Goal: Check status: Check status

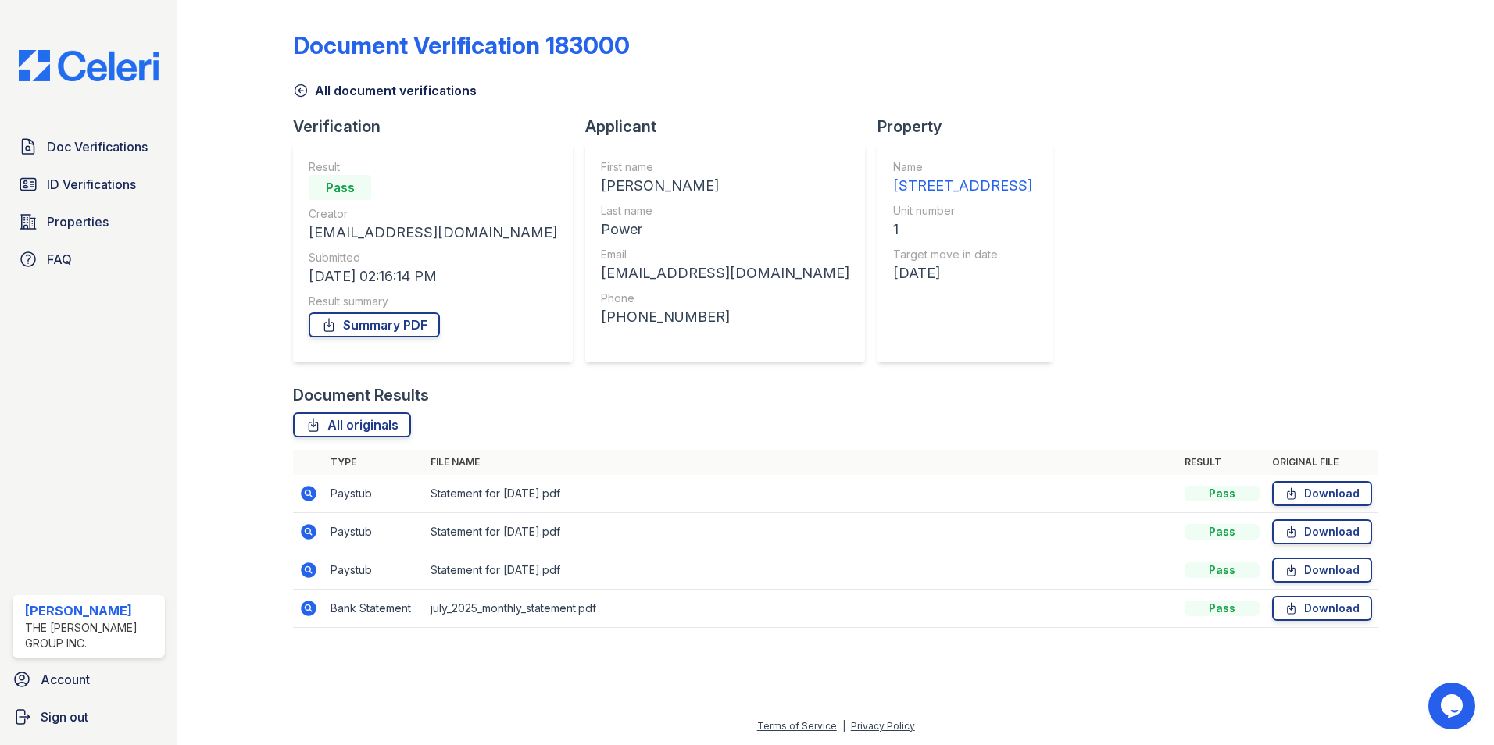
click at [315, 495] on icon at bounding box center [309, 494] width 16 height 16
click at [302, 567] on icon at bounding box center [309, 570] width 16 height 16
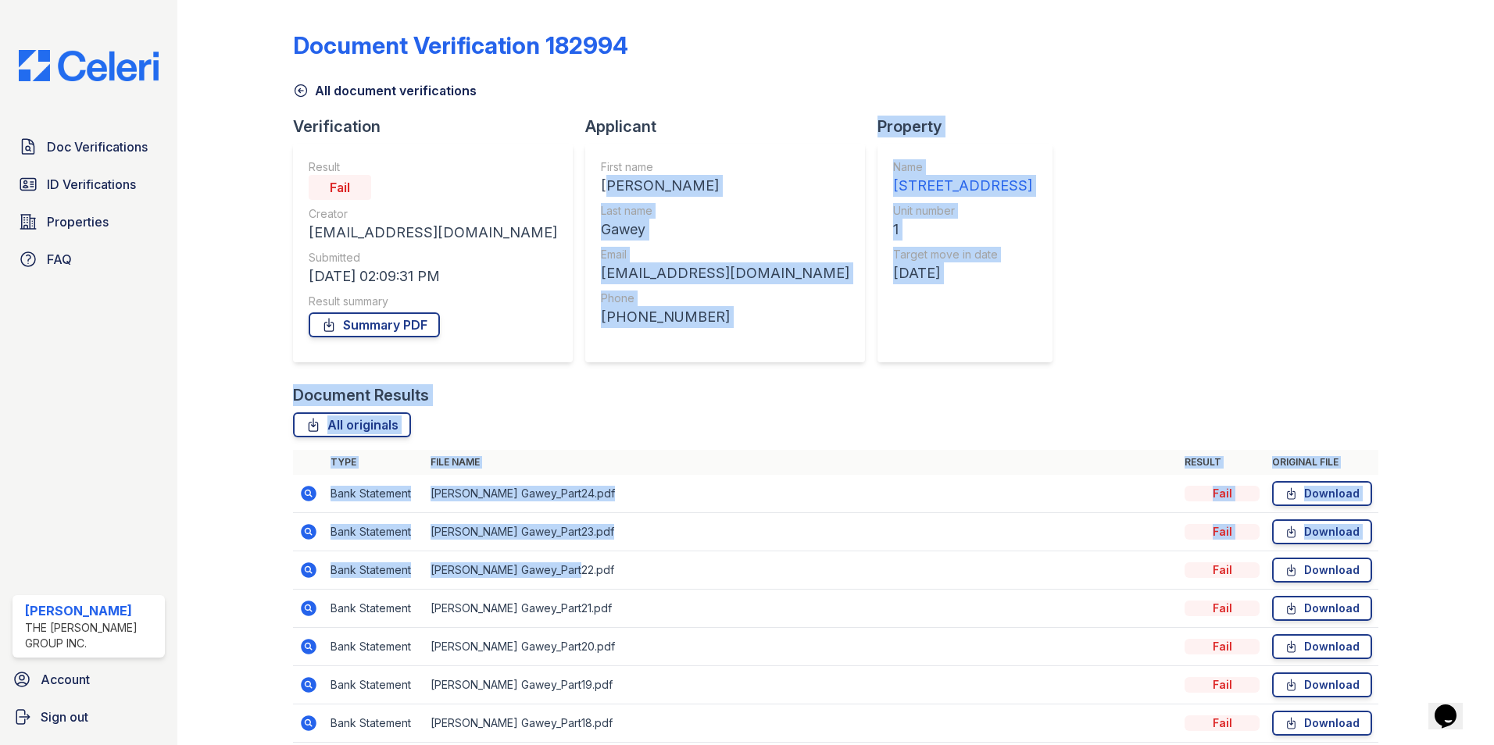
drag, startPoint x: 502, startPoint y: 184, endPoint x: 632, endPoint y: 583, distance: 419.7
click at [629, 582] on div "Document Verification 182994 All document verifications Verification Result Fai…" at bounding box center [835, 669] width 1085 height 1326
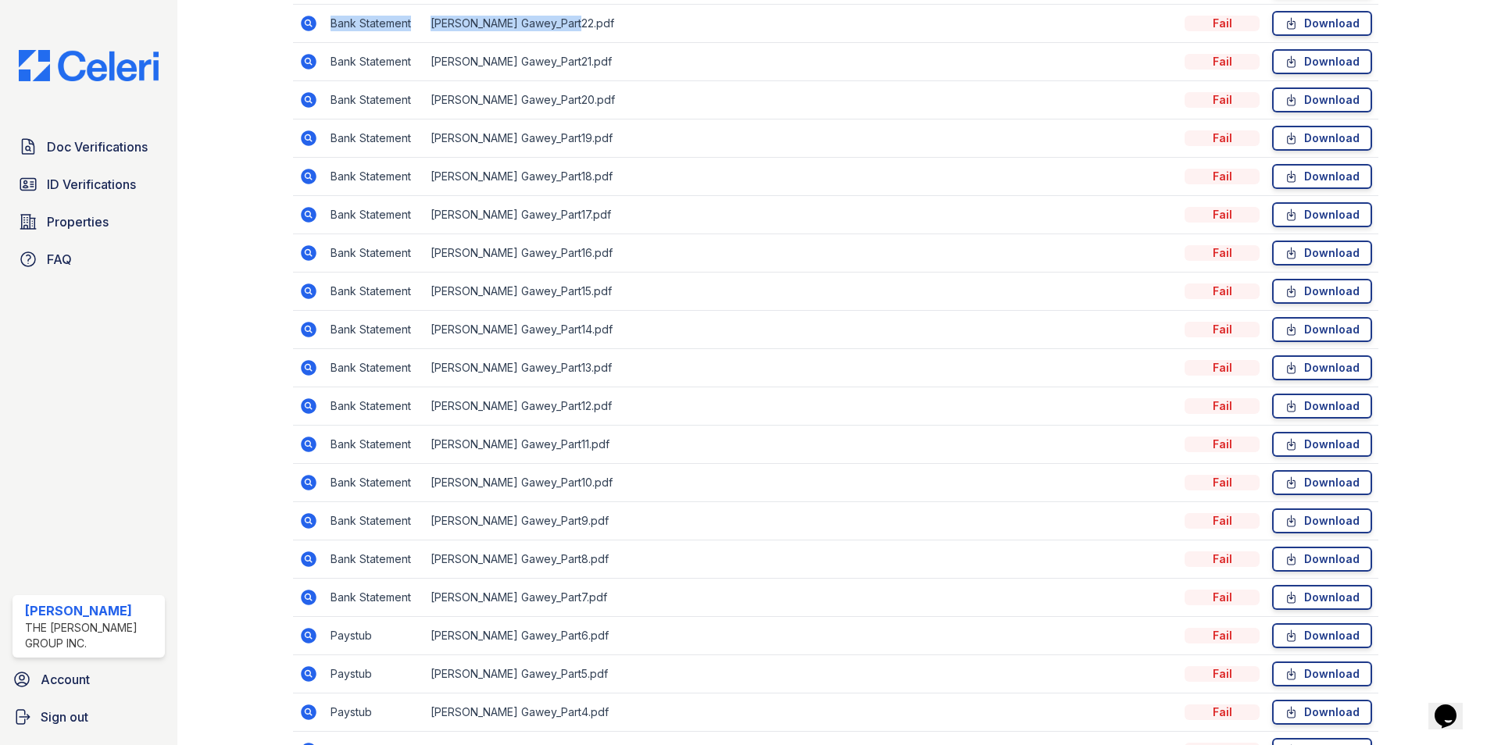
scroll to position [234, 0]
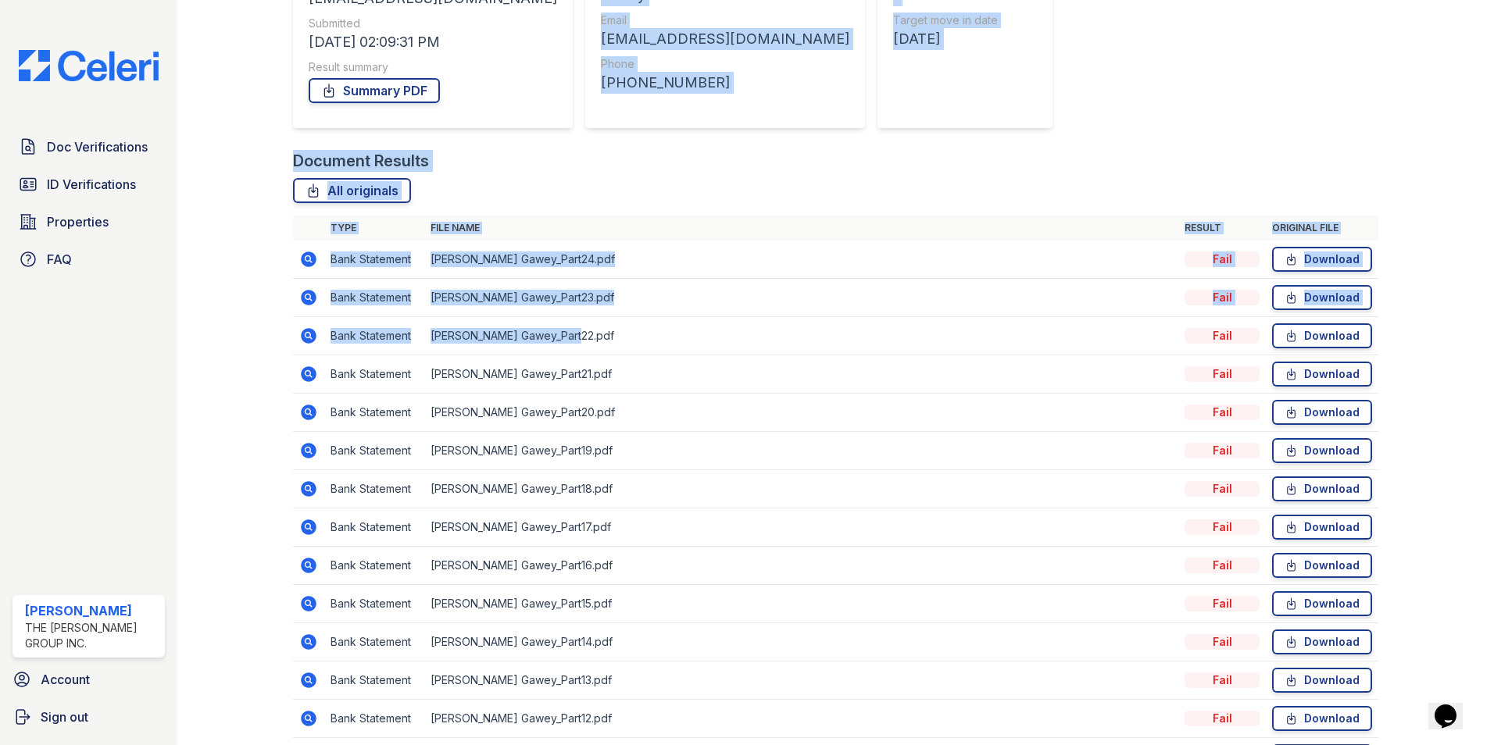
click at [372, 352] on td "Bank Statement" at bounding box center [374, 336] width 100 height 38
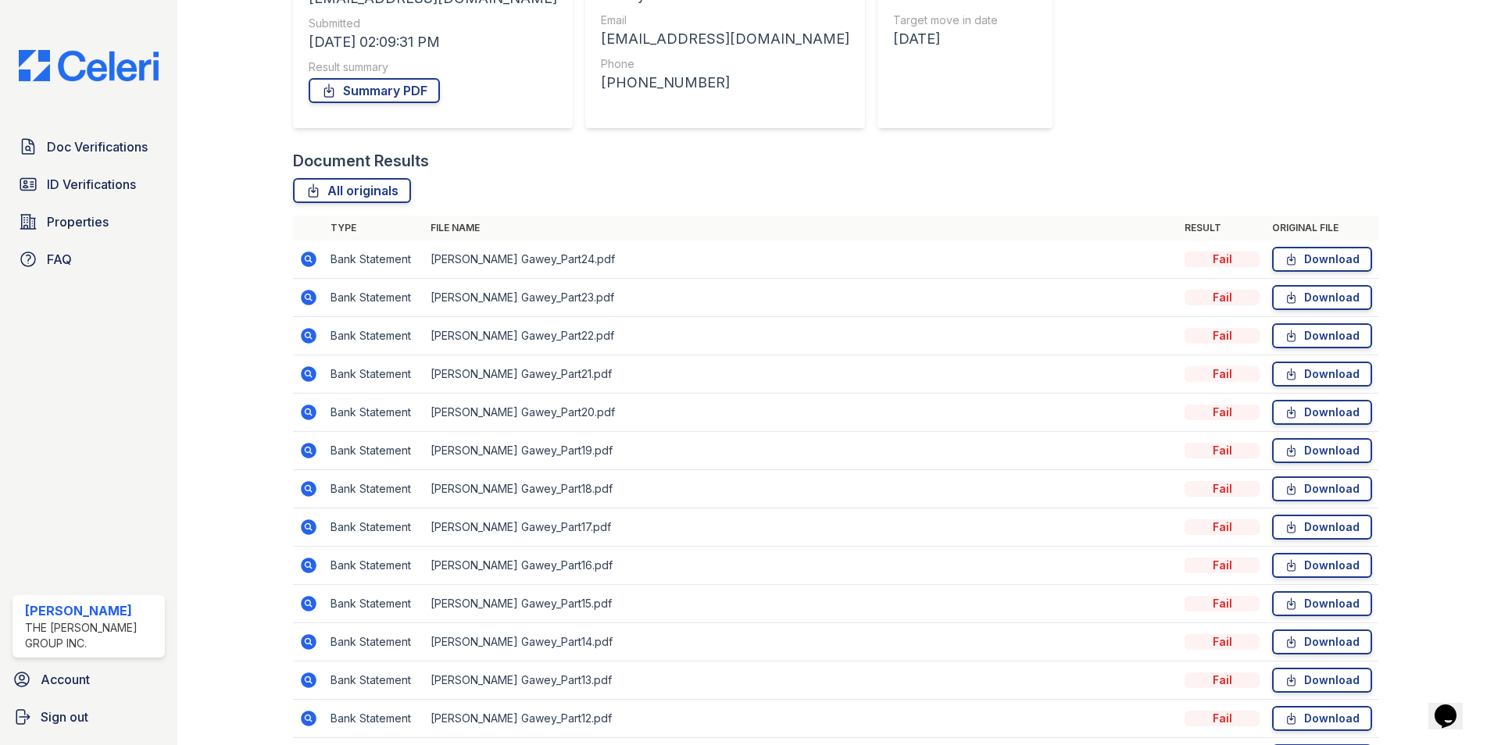
click at [309, 252] on icon at bounding box center [308, 259] width 19 height 19
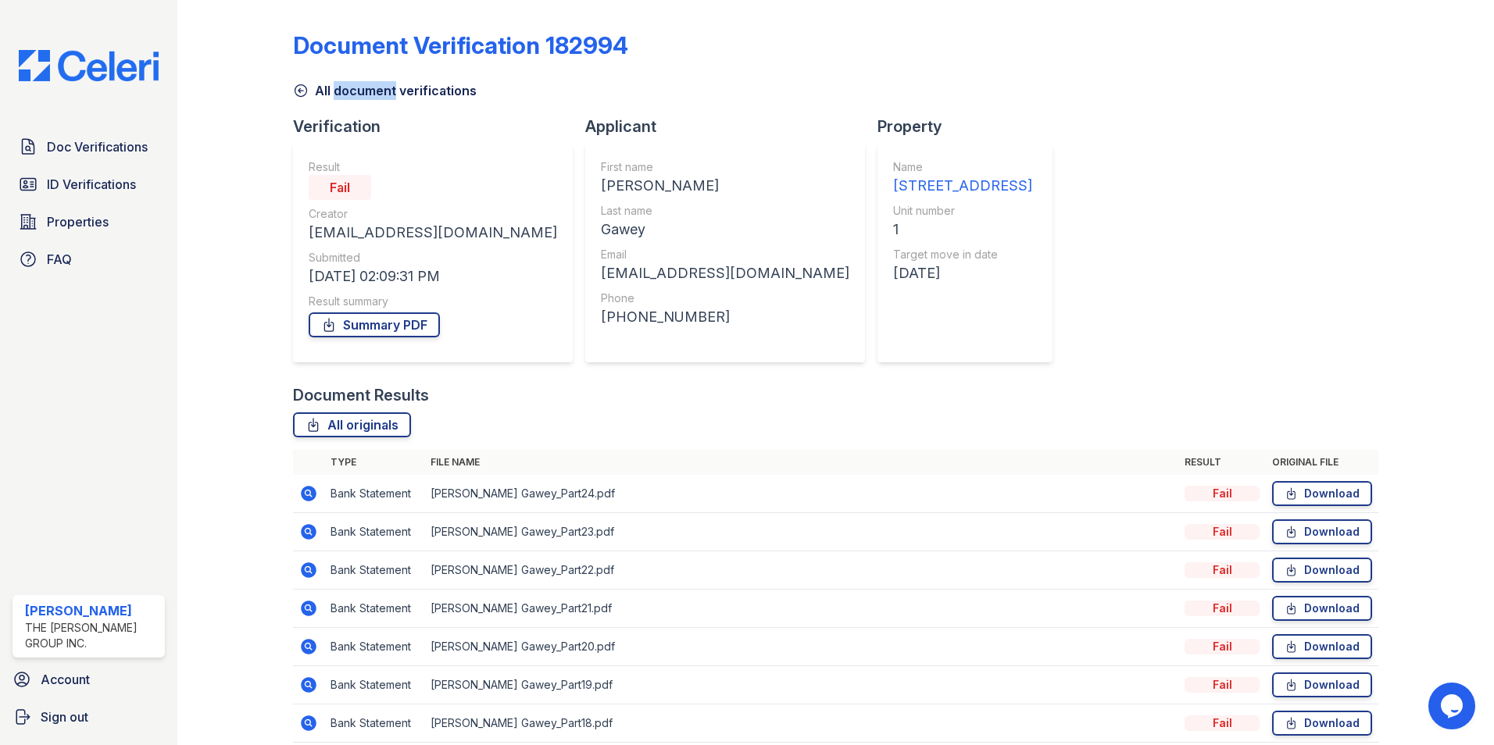
drag, startPoint x: 319, startPoint y: 100, endPoint x: 363, endPoint y: 87, distance: 46.2
click at [370, 87] on div "Document Verification 182994 All document verifications Verification Result Fai…" at bounding box center [835, 669] width 1085 height 1326
drag, startPoint x: 363, startPoint y: 87, endPoint x: 360, endPoint y: 269, distance: 181.3
click at [360, 269] on div "08/26/25 02:09:31 PM" at bounding box center [433, 277] width 248 height 22
drag, startPoint x: 360, startPoint y: 269, endPoint x: 332, endPoint y: 218, distance: 58.0
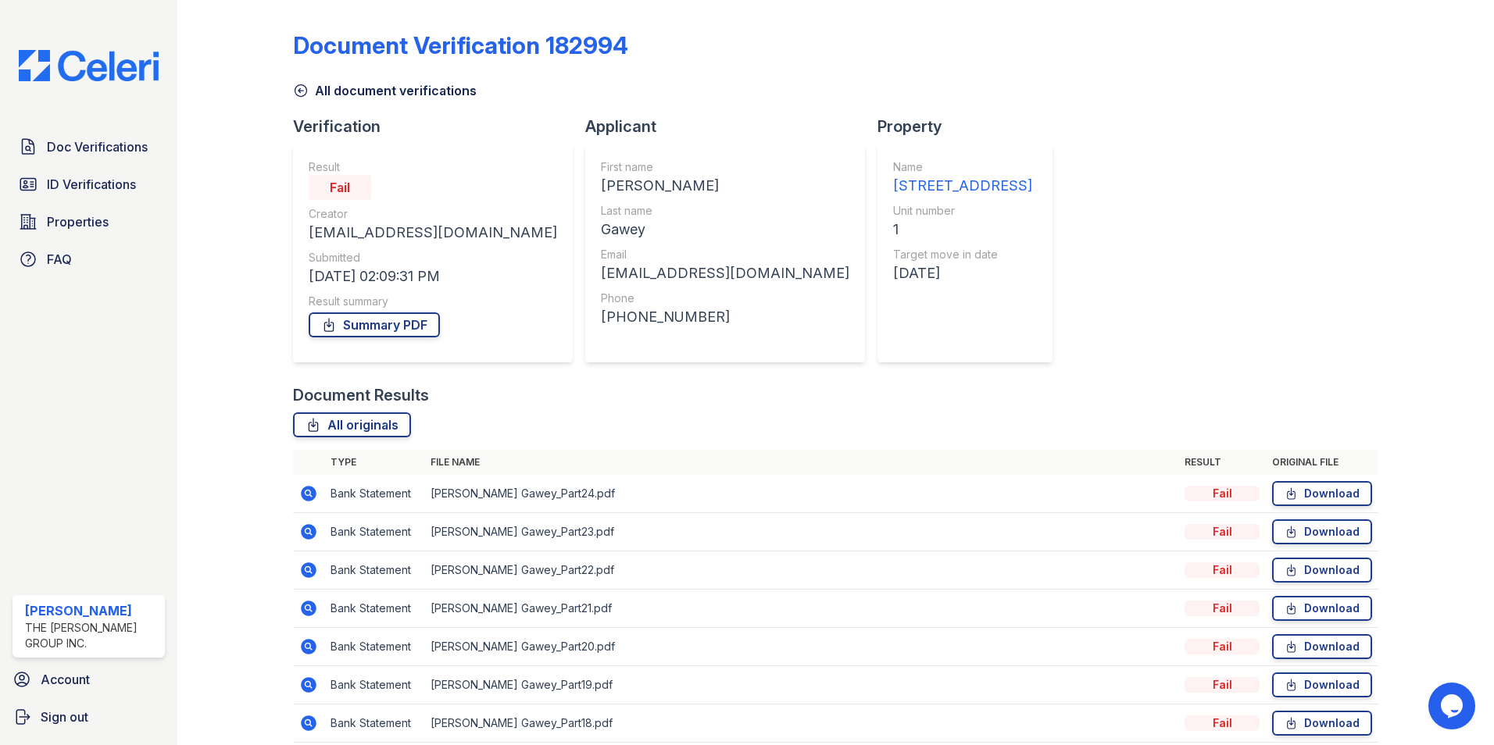
click at [330, 215] on div "Creator" at bounding box center [433, 214] width 248 height 16
click at [348, 263] on div "Submitted" at bounding box center [433, 258] width 248 height 16
click at [337, 325] on link "Summary PDF" at bounding box center [374, 324] width 131 height 25
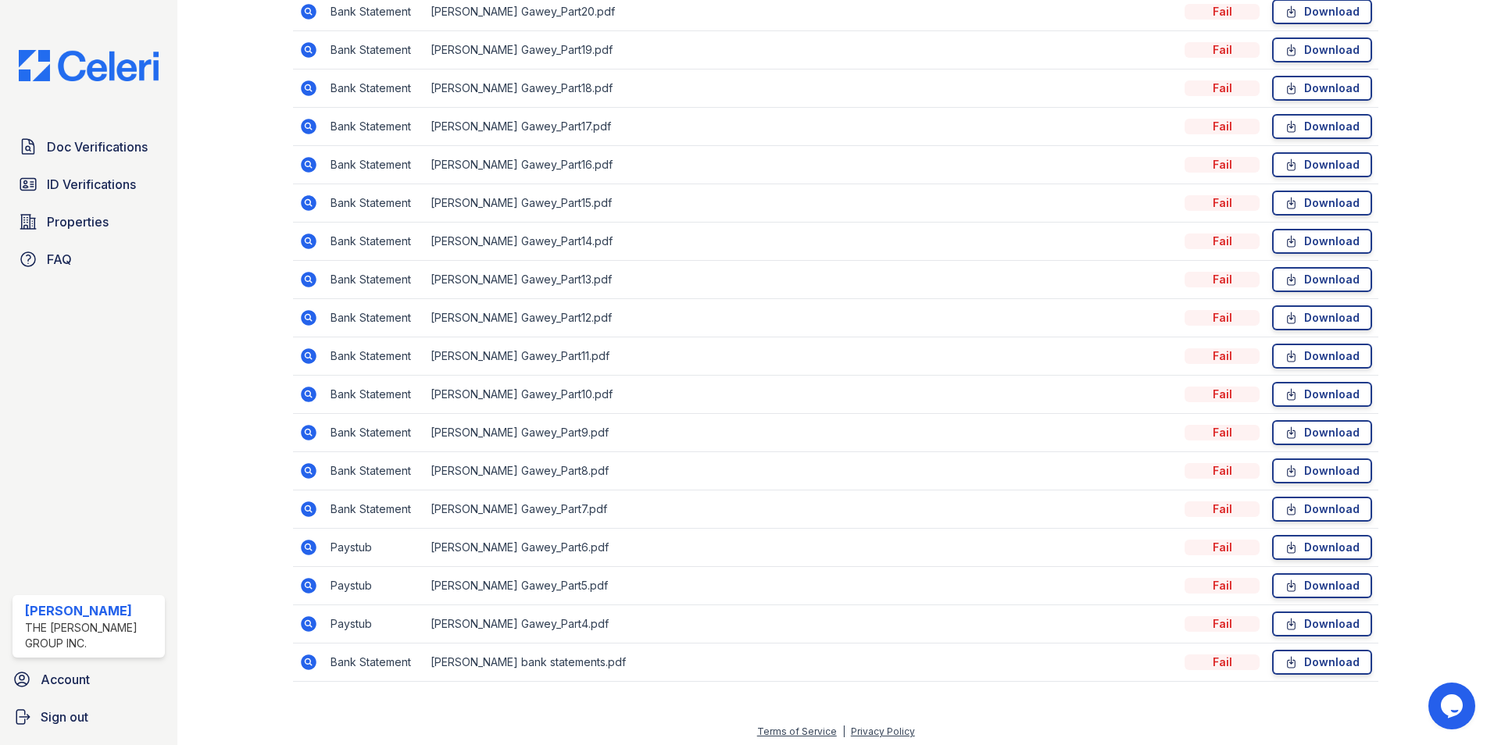
scroll to position [641, 0]
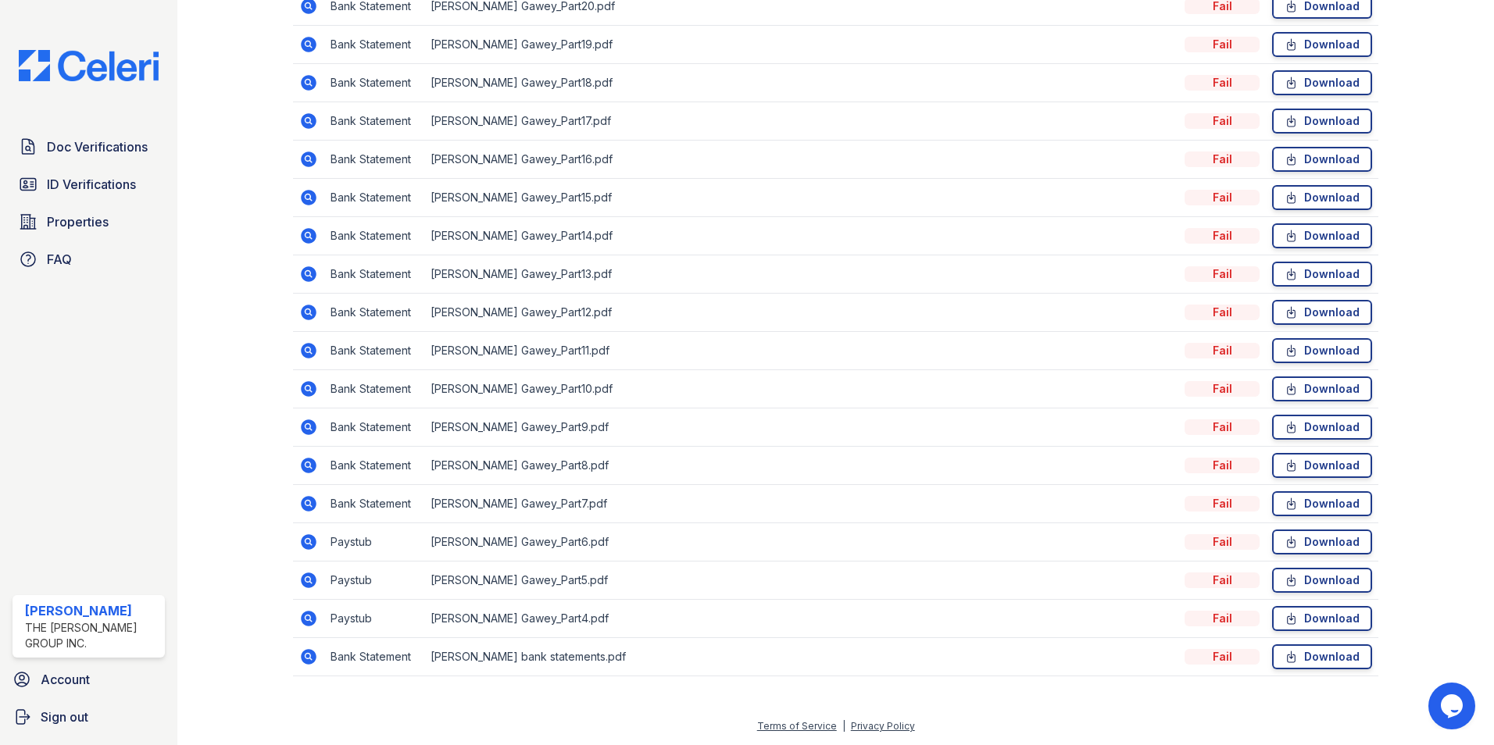
click at [310, 309] on icon at bounding box center [309, 313] width 16 height 16
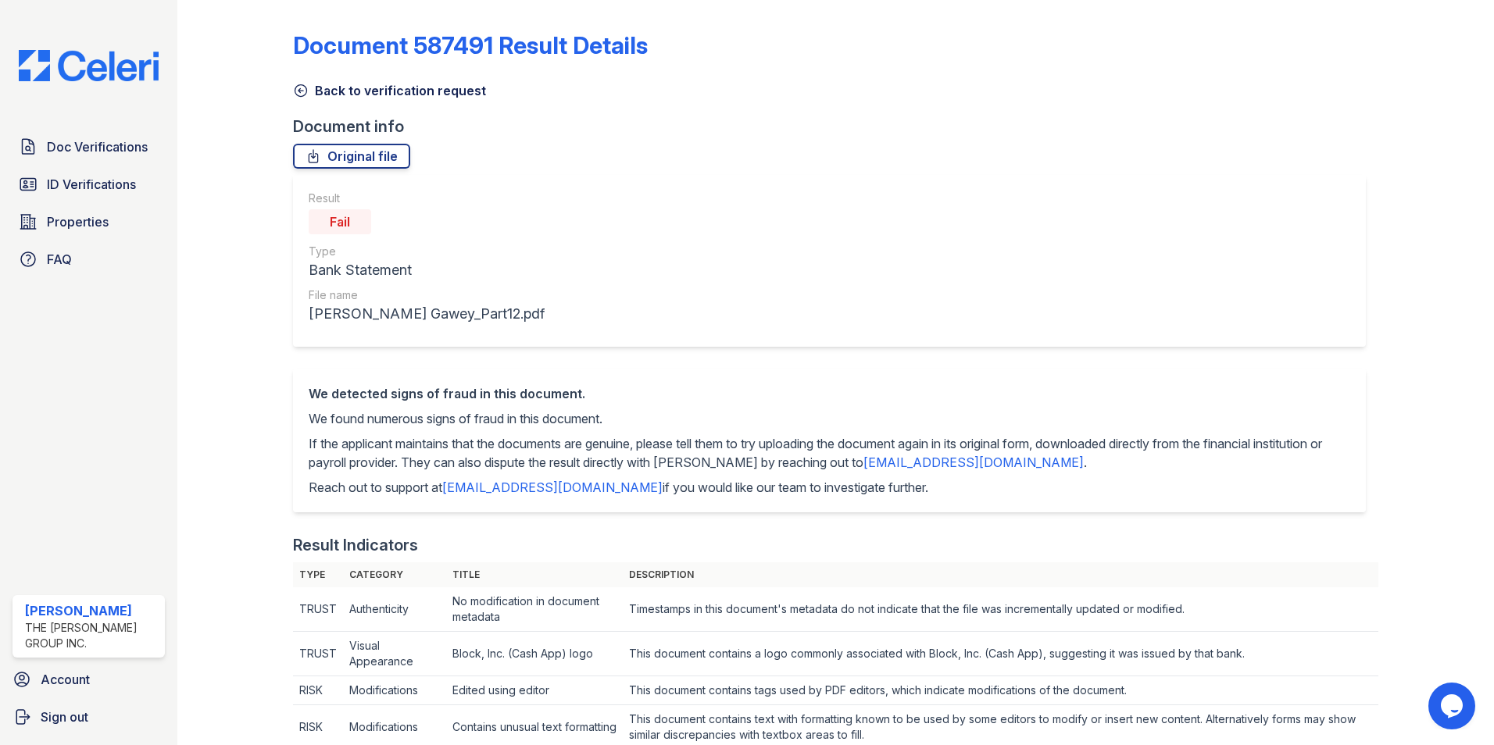
scroll to position [391, 0]
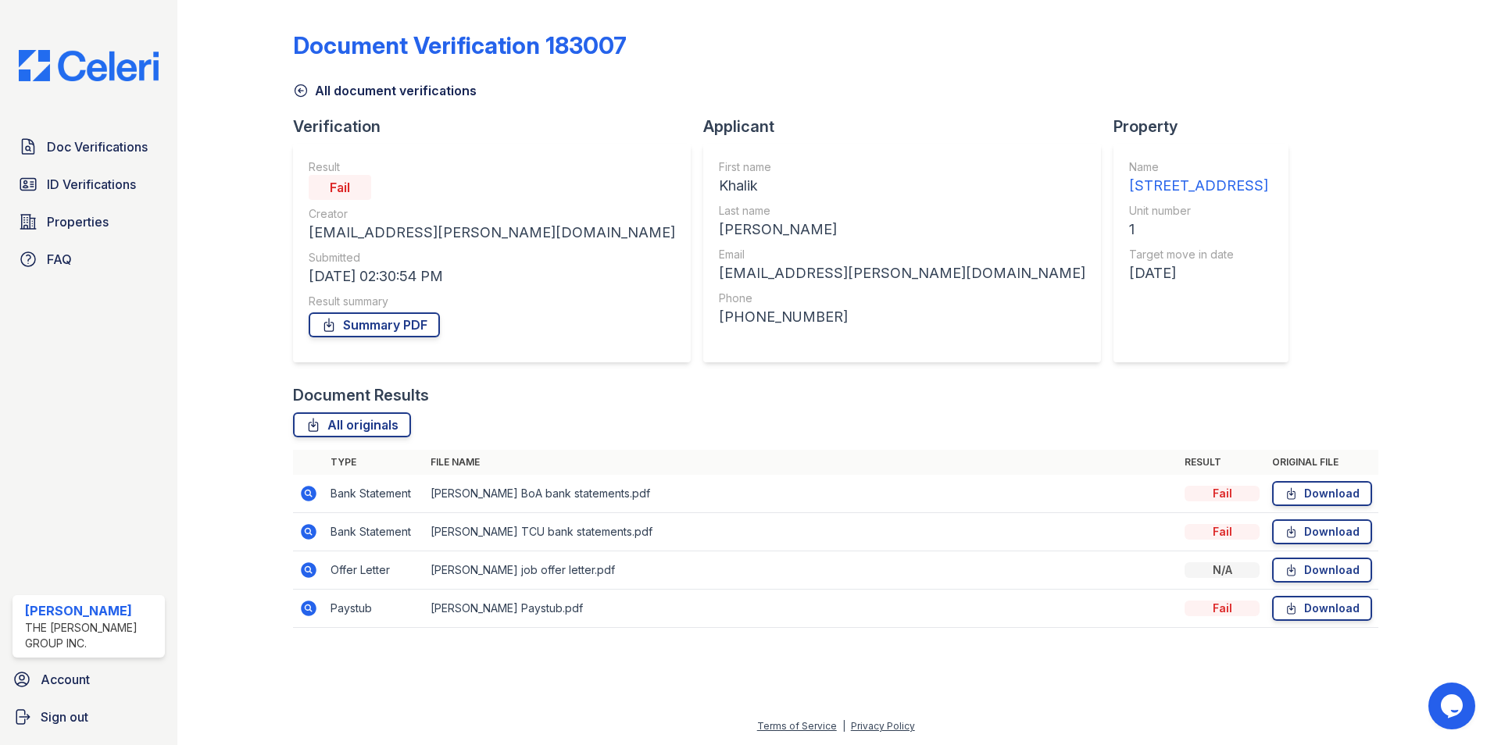
drag, startPoint x: 762, startPoint y: 271, endPoint x: 777, endPoint y: 271, distance: 15.6
click at [1129, 271] on div "09/01/25" at bounding box center [1198, 273] width 139 height 22
drag, startPoint x: 778, startPoint y: 271, endPoint x: 808, endPoint y: 303, distance: 43.7
click at [1129, 303] on div "Name 735 Bushwick Ave Unit number 1 Target move in date 09/01/25" at bounding box center [1198, 252] width 139 height 187
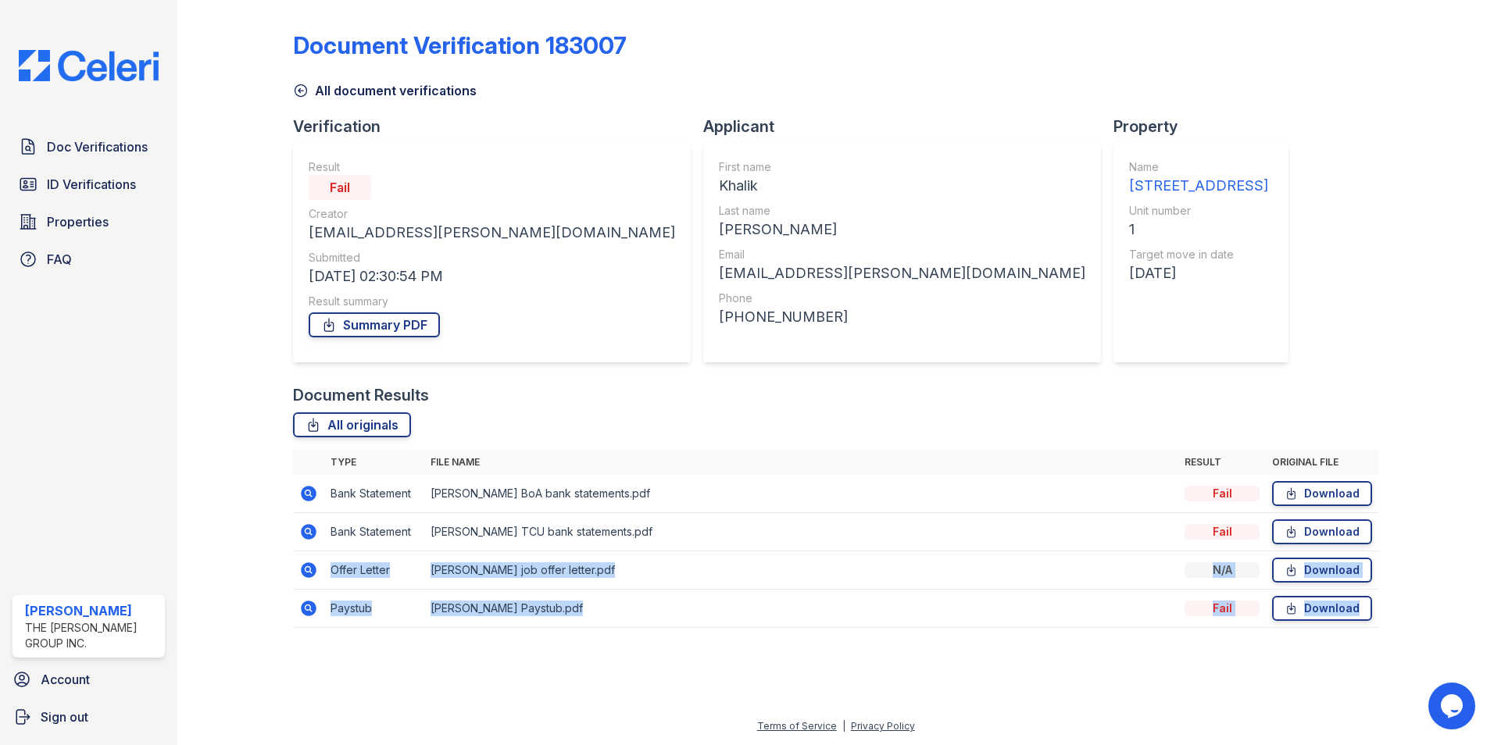
drag, startPoint x: 344, startPoint y: 575, endPoint x: 991, endPoint y: 666, distance: 653.1
click at [991, 666] on div "Document Verification 183007 All document verifications Verification Result Fai…" at bounding box center [835, 334] width 1266 height 669
click at [532, 668] on div "Document Verification 183007 All document verifications Verification Result Fai…" at bounding box center [835, 334] width 1266 height 669
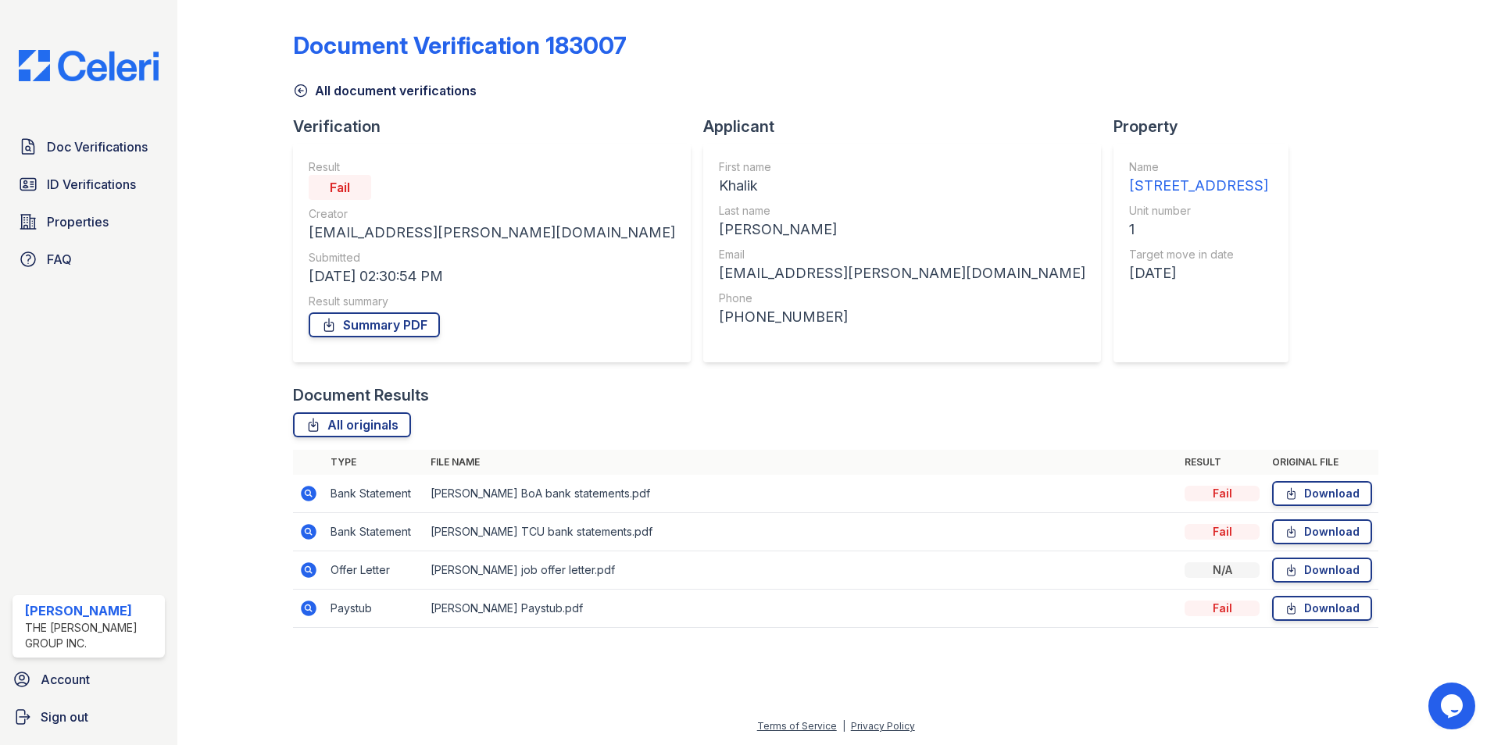
click at [469, 610] on td "khalik watts Paystub.pdf" at bounding box center [801, 609] width 754 height 38
click at [312, 616] on icon at bounding box center [308, 608] width 19 height 19
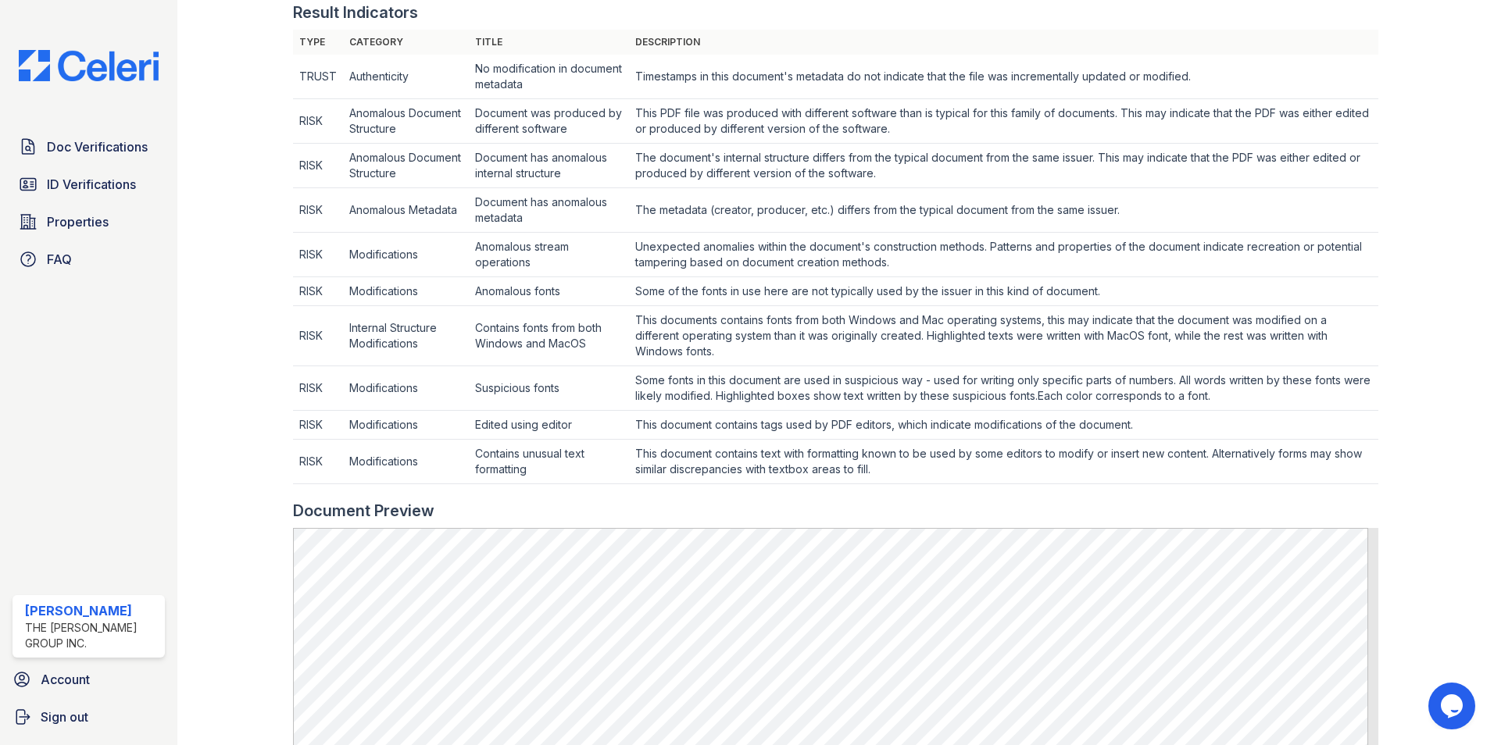
scroll to position [391, 0]
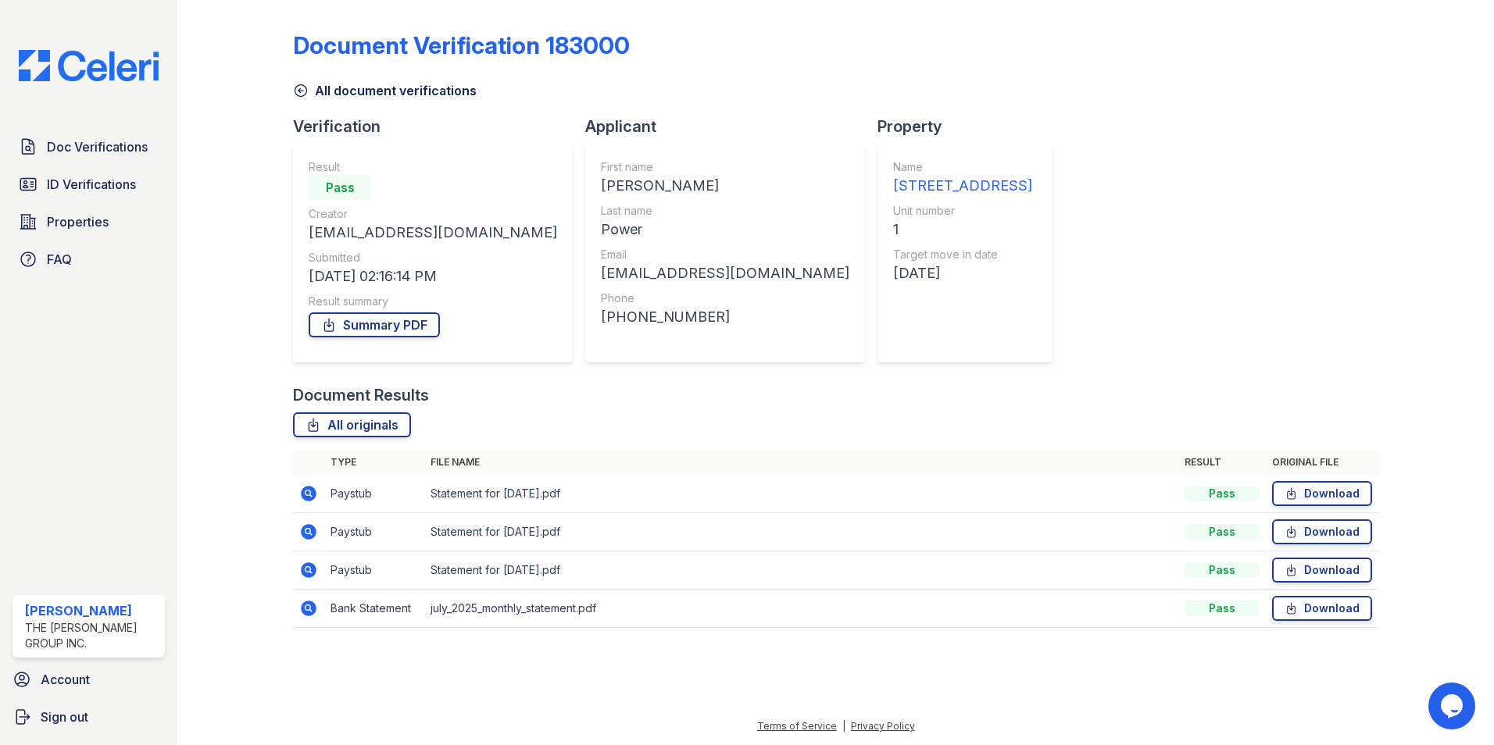
click at [312, 604] on icon at bounding box center [309, 609] width 16 height 16
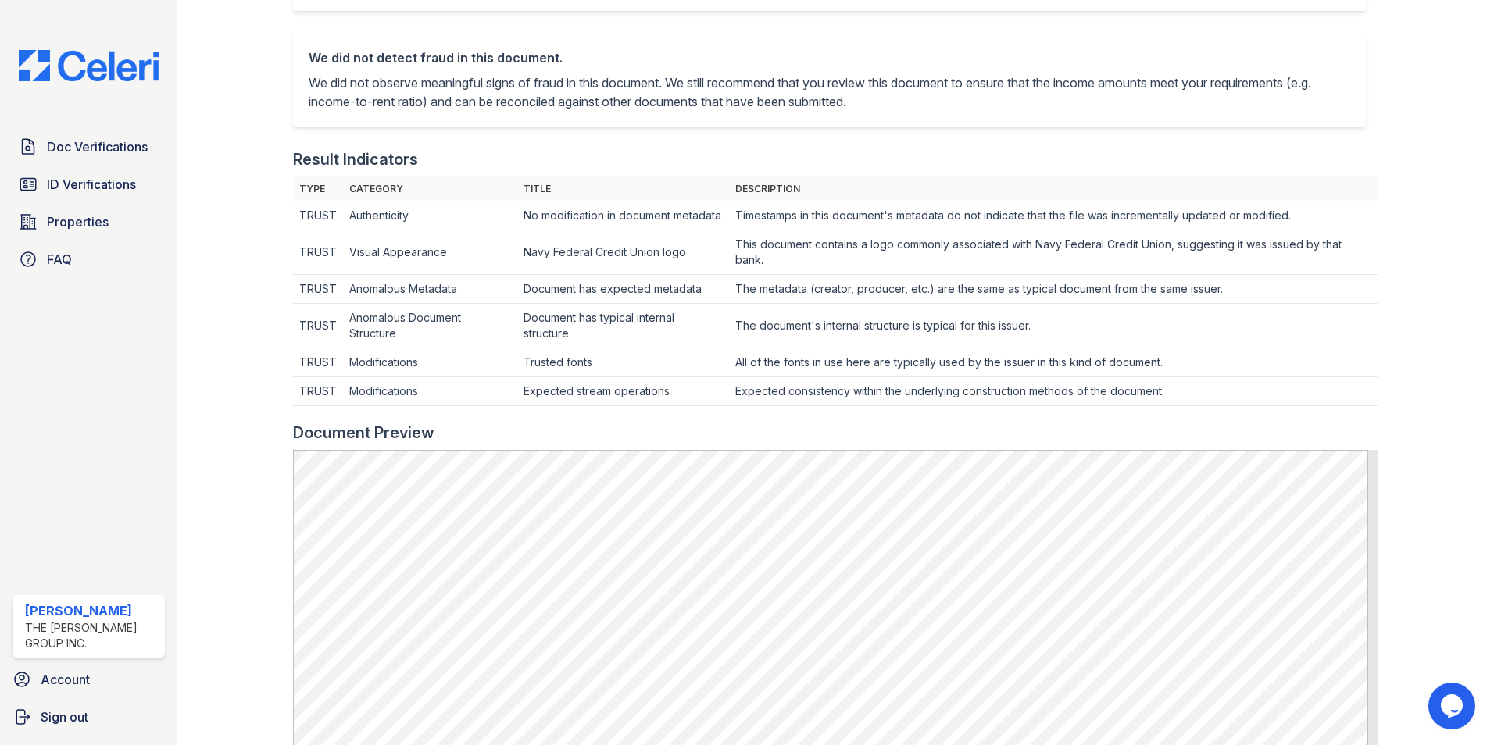
scroll to position [312, 0]
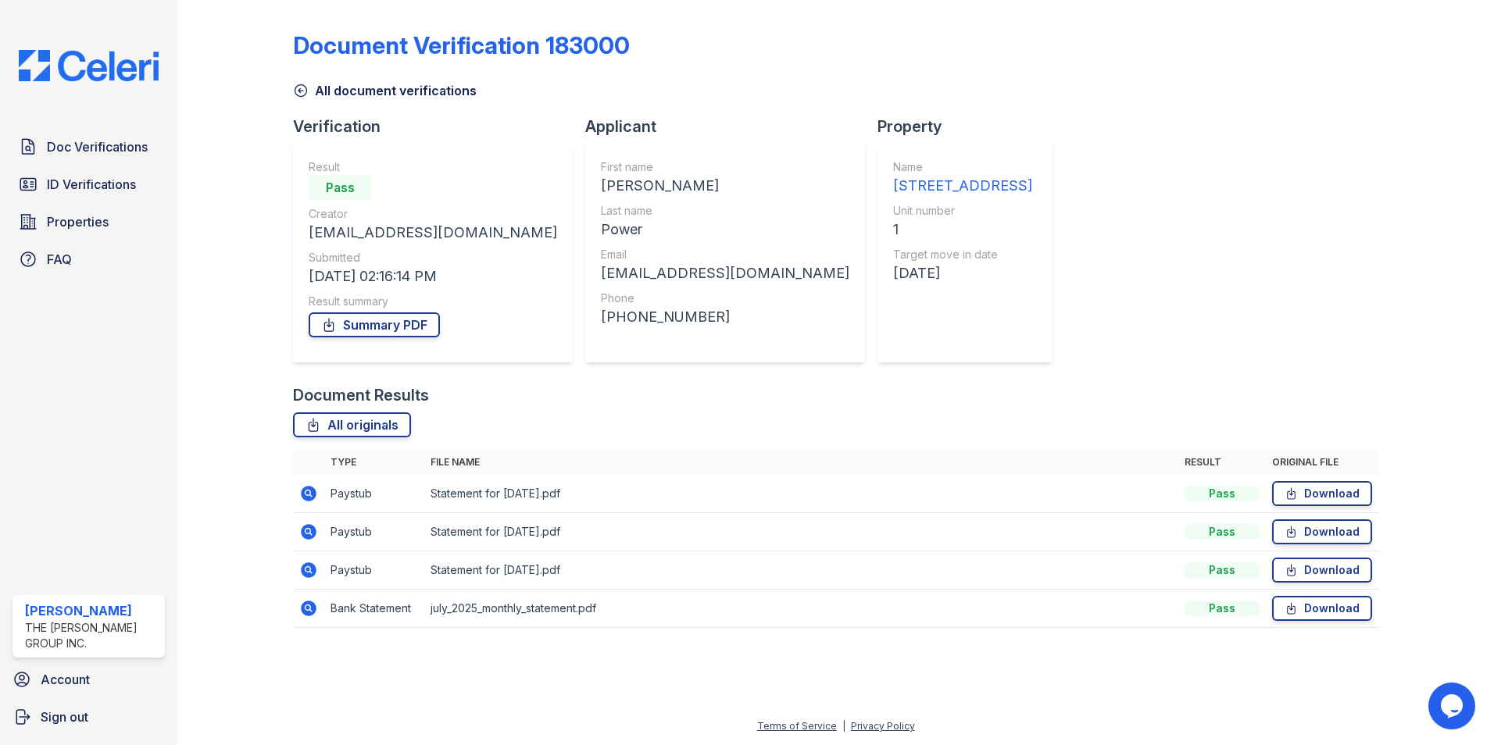
click at [316, 571] on icon at bounding box center [308, 570] width 19 height 19
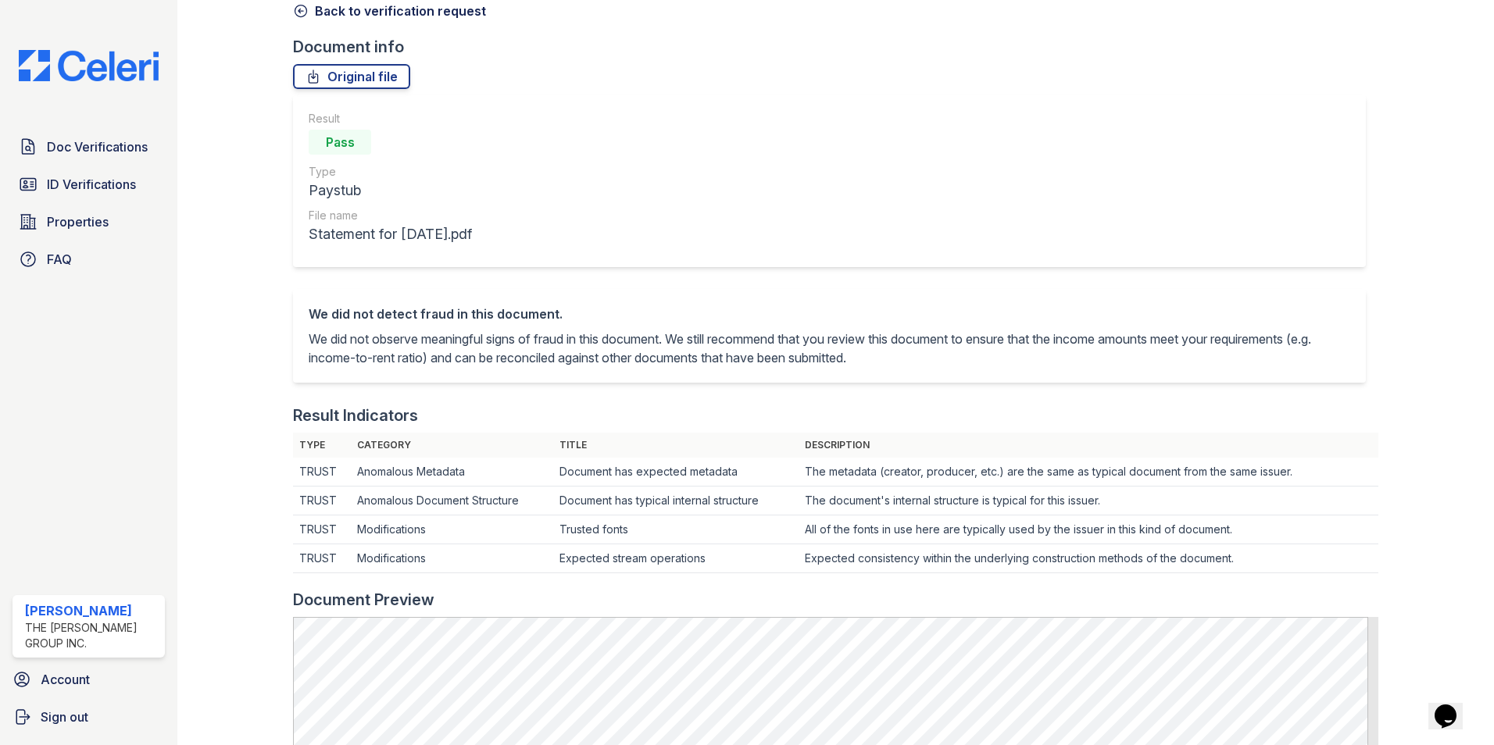
scroll to position [78, 0]
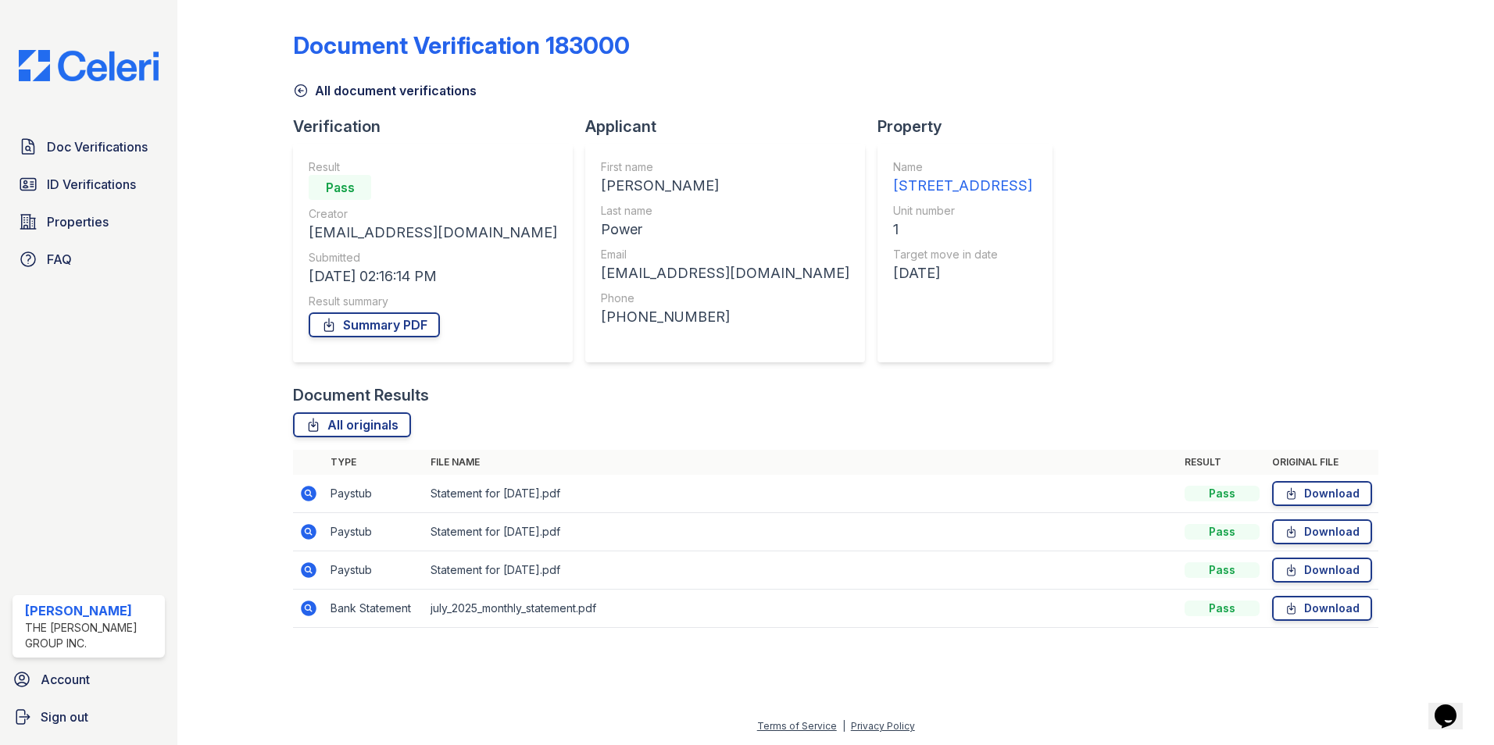
click at [308, 504] on td at bounding box center [308, 494] width 31 height 38
click at [309, 498] on icon at bounding box center [309, 494] width 16 height 16
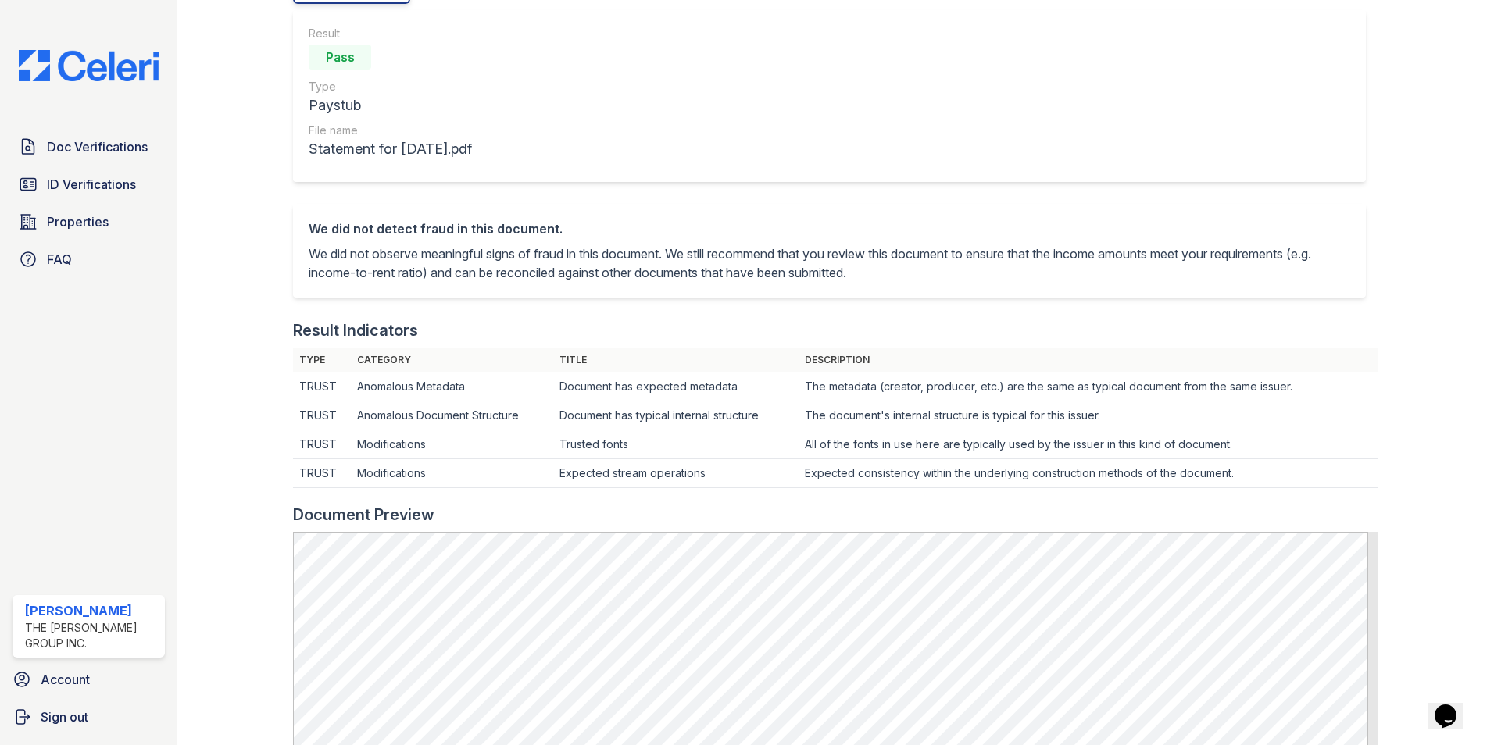
scroll to position [156, 0]
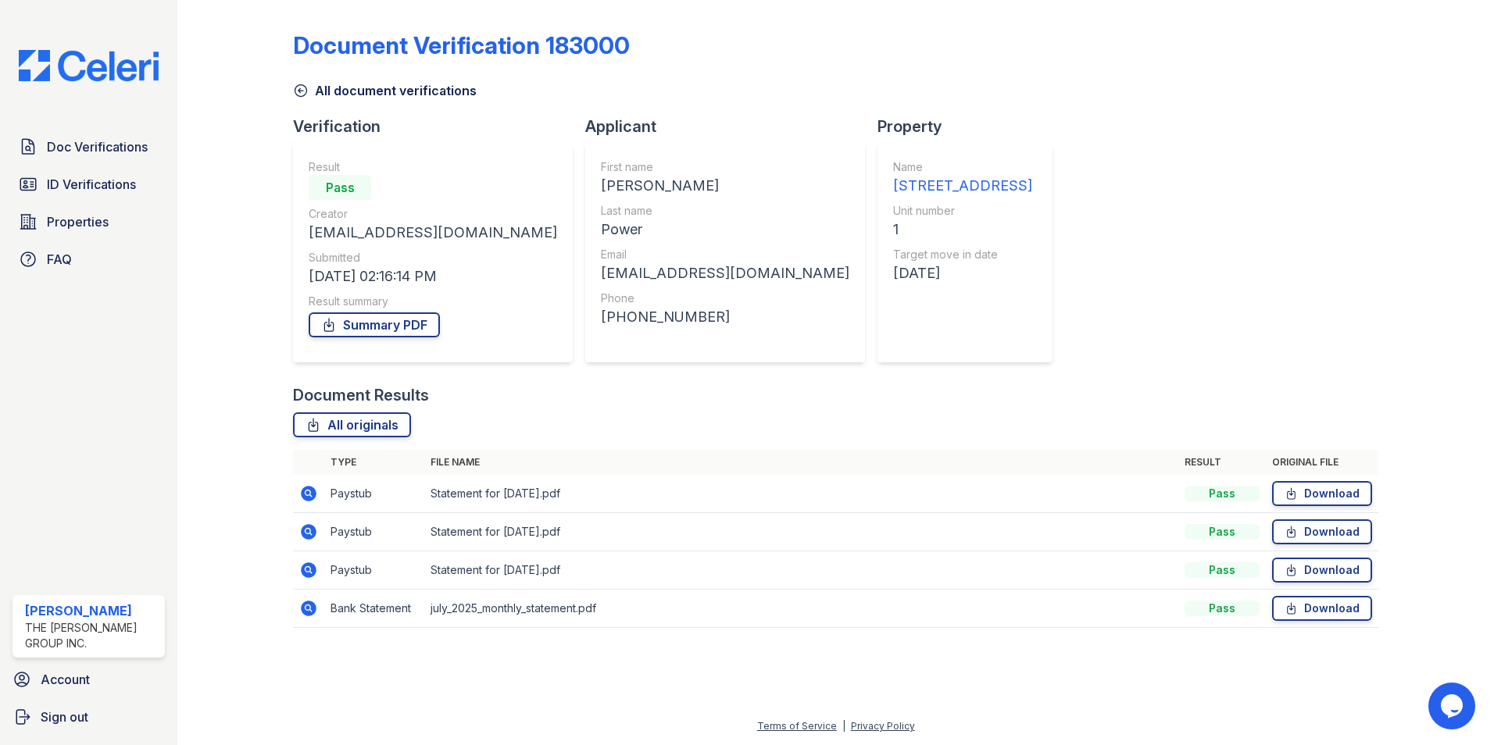
click at [312, 567] on icon at bounding box center [309, 570] width 16 height 16
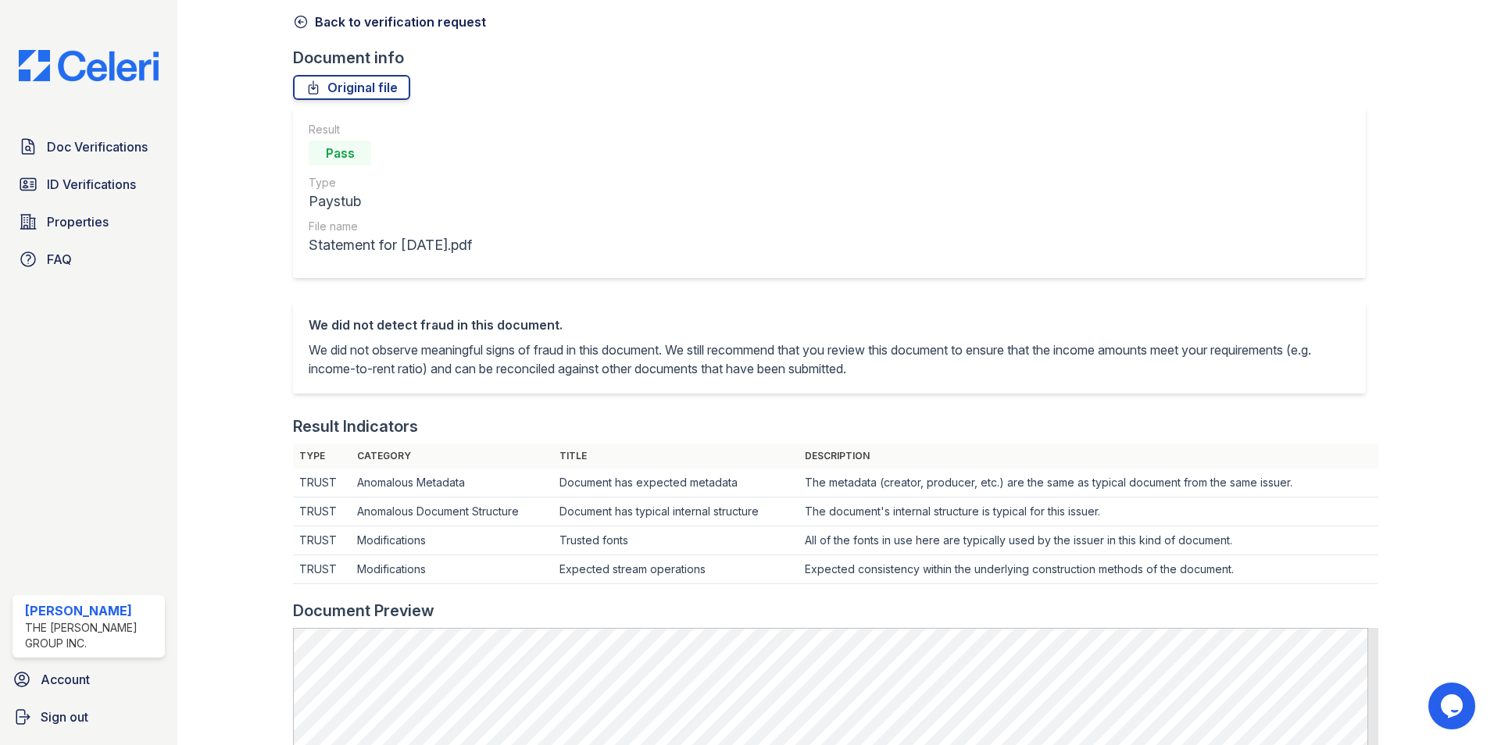
scroll to position [156, 0]
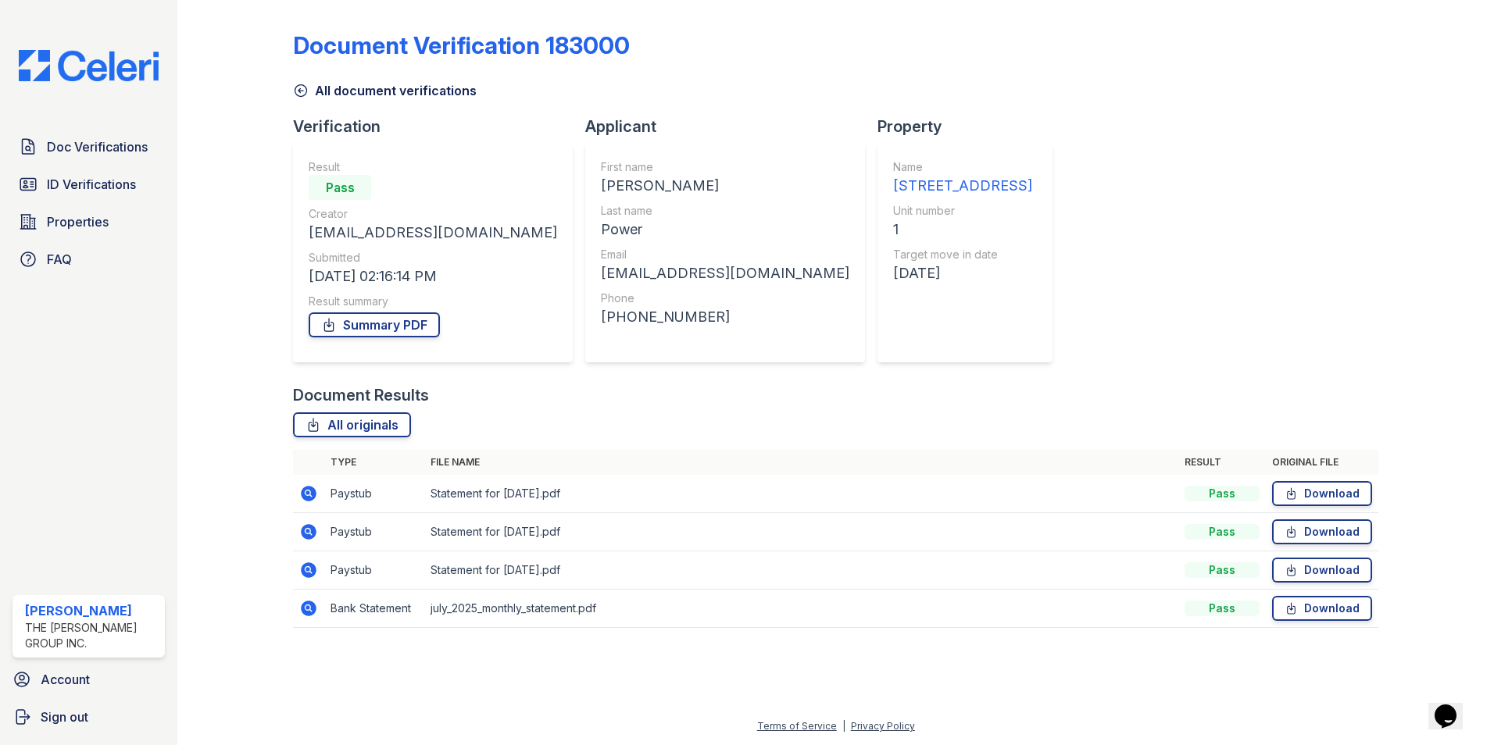
click at [312, 532] on icon at bounding box center [309, 532] width 16 height 16
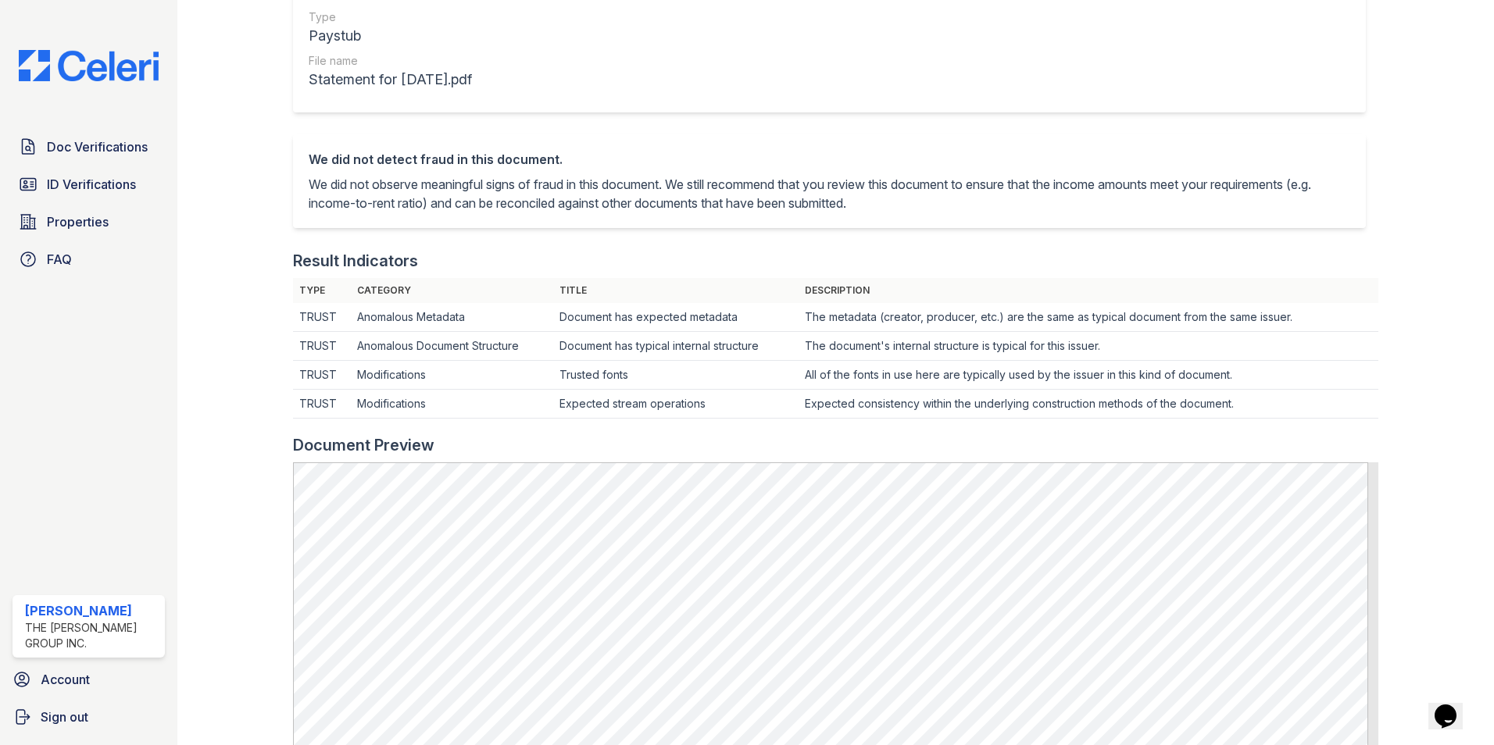
scroll to position [469, 0]
